Goal: Book appointment/travel/reservation

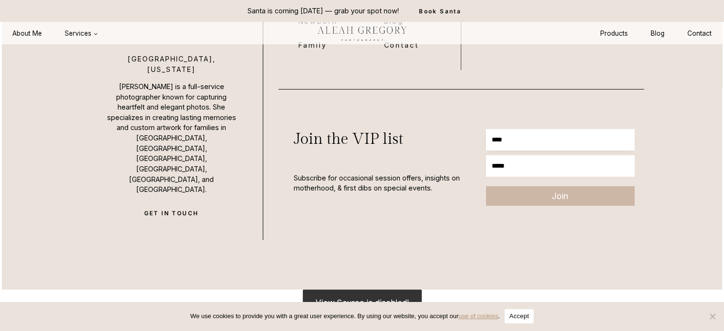
drag, startPoint x: 0, startPoint y: 0, endPoint x: 618, endPoint y: 129, distance: 631.4
click at [714, 317] on span "Cookie Notice" at bounding box center [712, 316] width 10 height 10
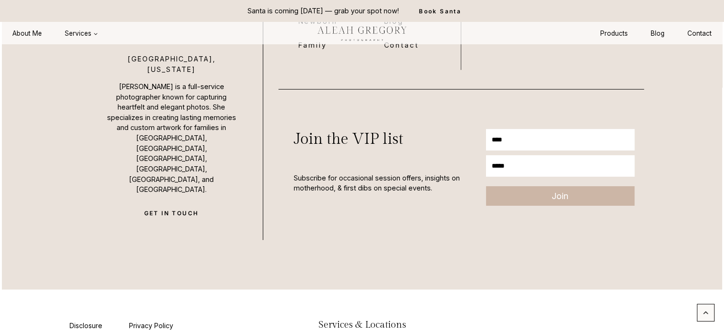
drag, startPoint x: 316, startPoint y: 305, endPoint x: 413, endPoint y: 305, distance: 96.1
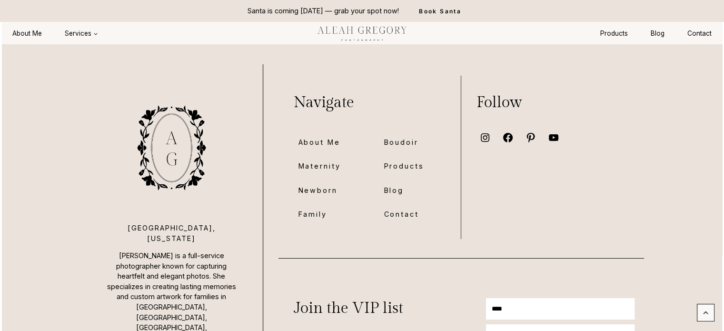
scroll to position [6777, 0]
click at [437, 6] on link "Book Santa" at bounding box center [439, 11] width 73 height 22
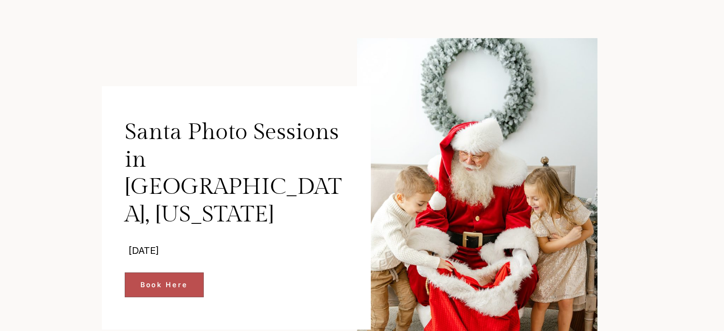
click at [178, 279] on span "Book Here" at bounding box center [164, 284] width 48 height 11
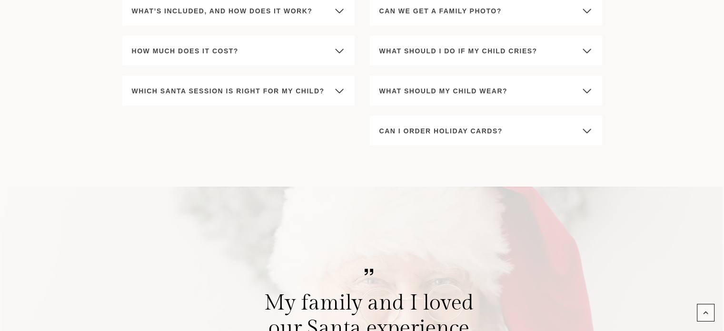
scroll to position [3964, 0]
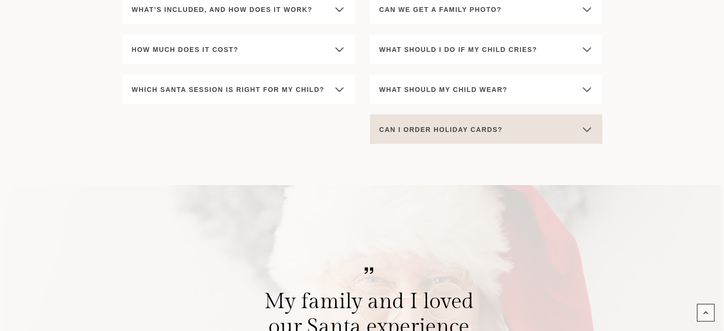
click at [510, 123] on button "Can I order holiday cards?" at bounding box center [486, 129] width 232 height 30
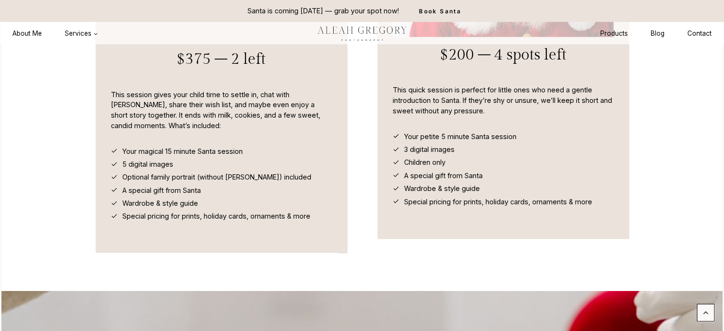
scroll to position [3013, 0]
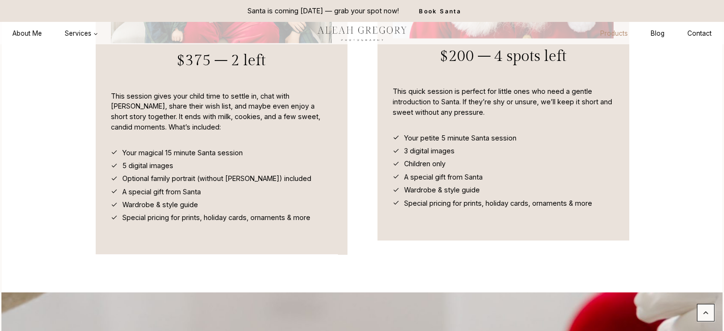
click at [614, 30] on link "Products" at bounding box center [614, 34] width 50 height 18
